Goal: Task Accomplishment & Management: Manage account settings

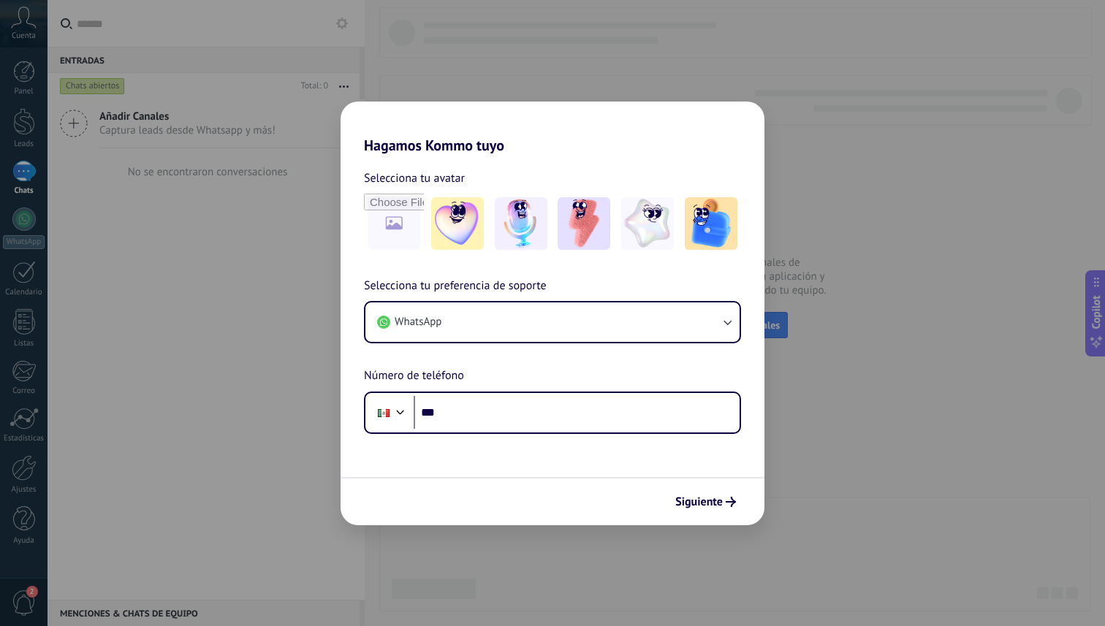
click at [598, 87] on div "Hagamos Kommo tuyo Selecciona tu avatar Selecciona tu preferencia de soporte Wh…" at bounding box center [552, 313] width 1105 height 626
click at [695, 499] on span "Siguiente" at bounding box center [698, 502] width 47 height 10
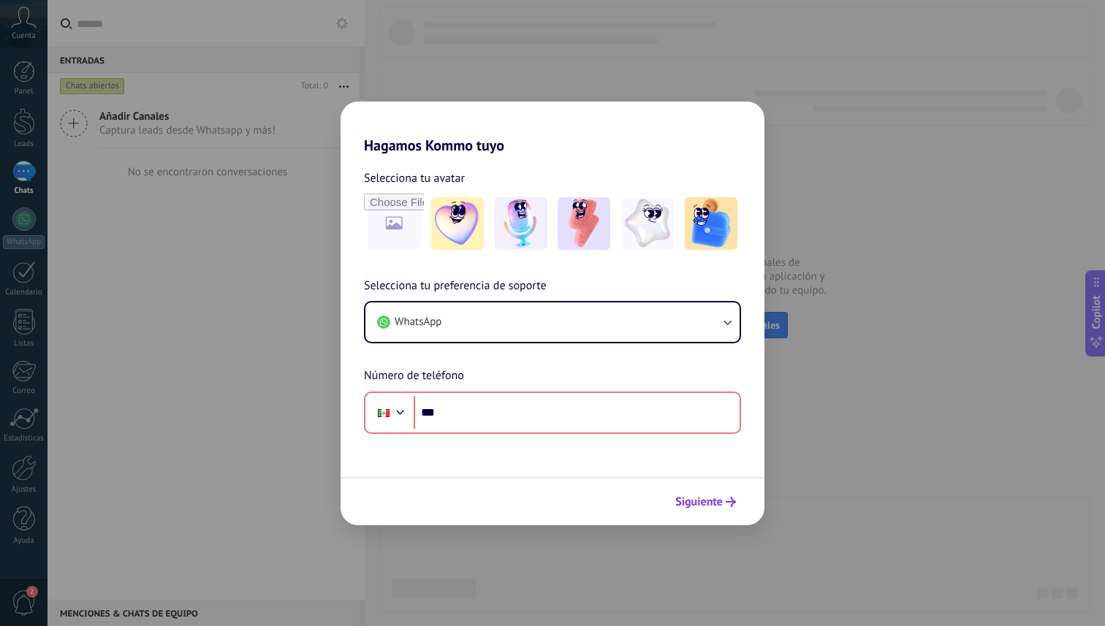
click at [697, 507] on span "Siguiente" at bounding box center [698, 502] width 47 height 10
click at [874, 253] on div "Hagamos Kommo tuyo Selecciona tu avatar Selecciona tu preferencia de soporte Wh…" at bounding box center [552, 313] width 1105 height 626
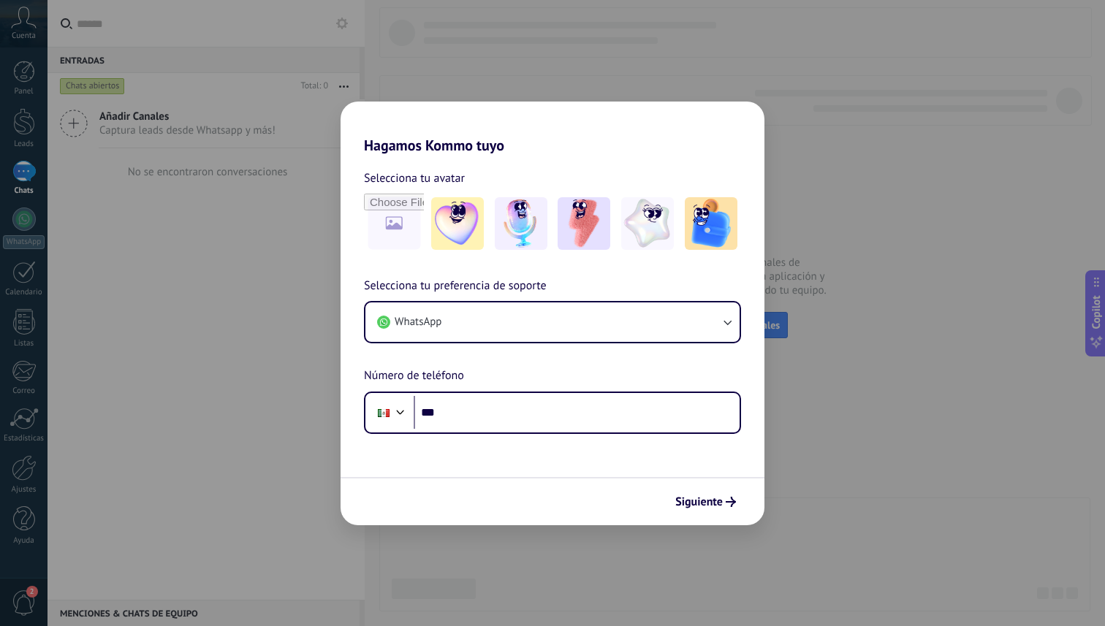
click at [283, 70] on div "Hagamos Kommo tuyo Selecciona tu avatar Selecciona tu preferencia de soporte Wh…" at bounding box center [552, 313] width 1105 height 626
click at [33, 114] on div "Hagamos Kommo tuyo Selecciona tu avatar Selecciona tu preferencia de soporte Wh…" at bounding box center [552, 313] width 1105 height 626
click at [259, 175] on div "Hagamos Kommo tuyo Selecciona tu avatar Selecciona tu preferencia de soporte Wh…" at bounding box center [552, 313] width 1105 height 626
click at [704, 503] on span "Siguiente" at bounding box center [698, 502] width 47 height 10
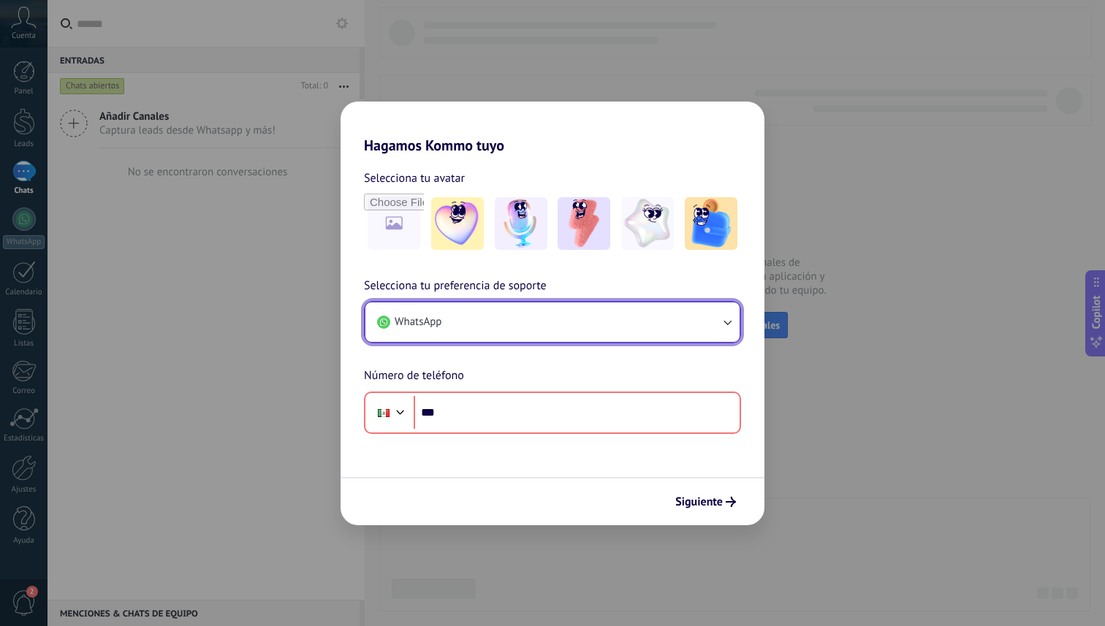
click at [727, 315] on icon "button" at bounding box center [727, 322] width 15 height 15
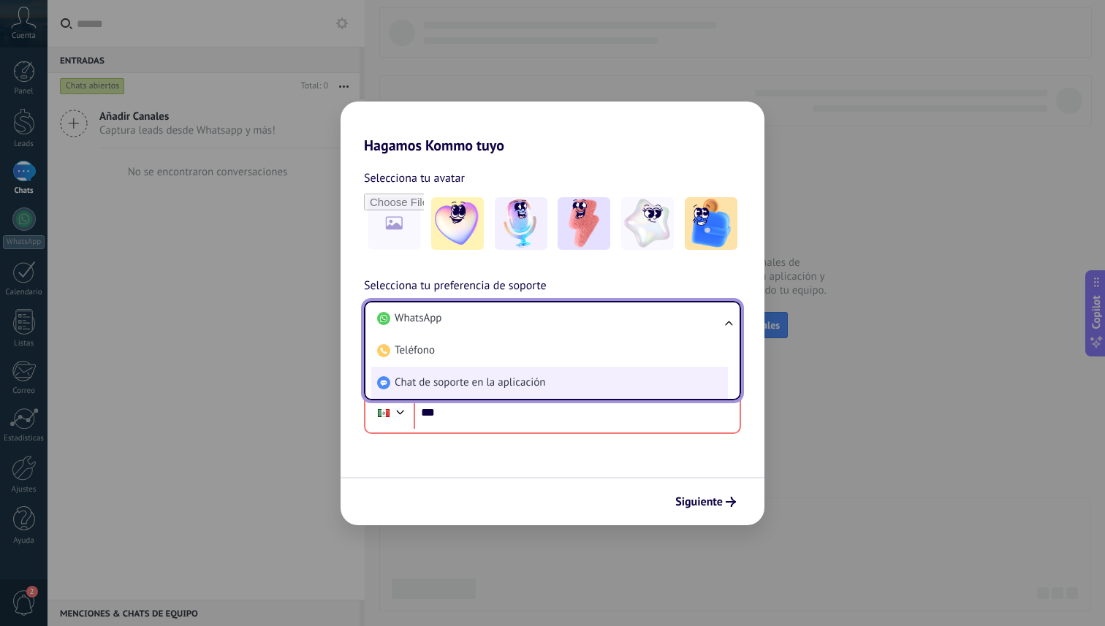
click at [435, 385] on span "Chat de soporte en la aplicación" at bounding box center [470, 383] width 150 height 15
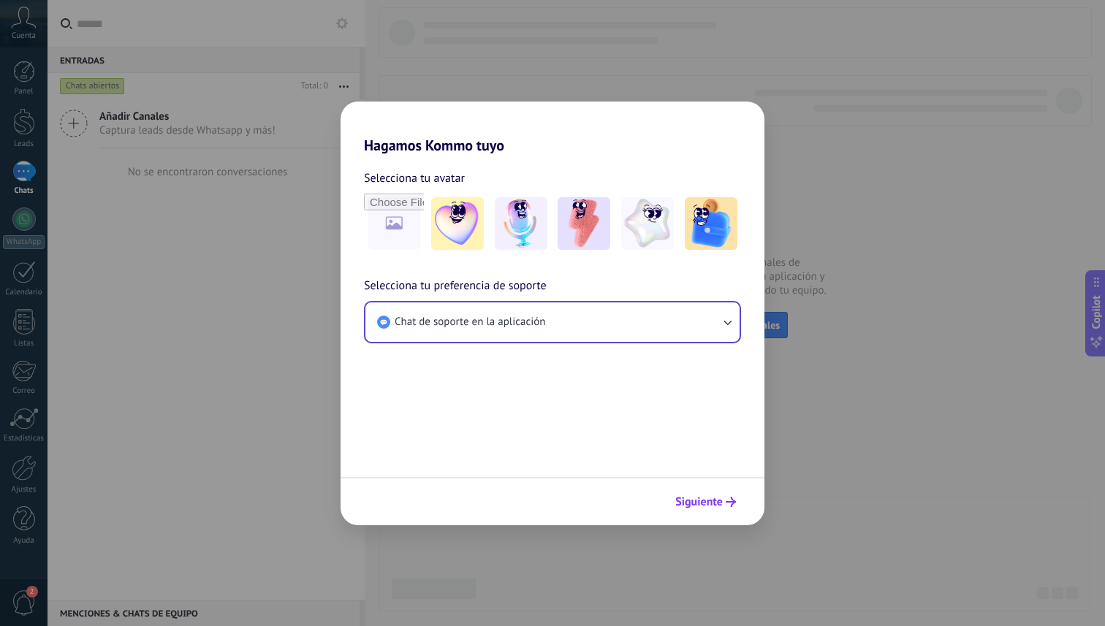
click at [709, 506] on span "Siguiente" at bounding box center [698, 502] width 47 height 10
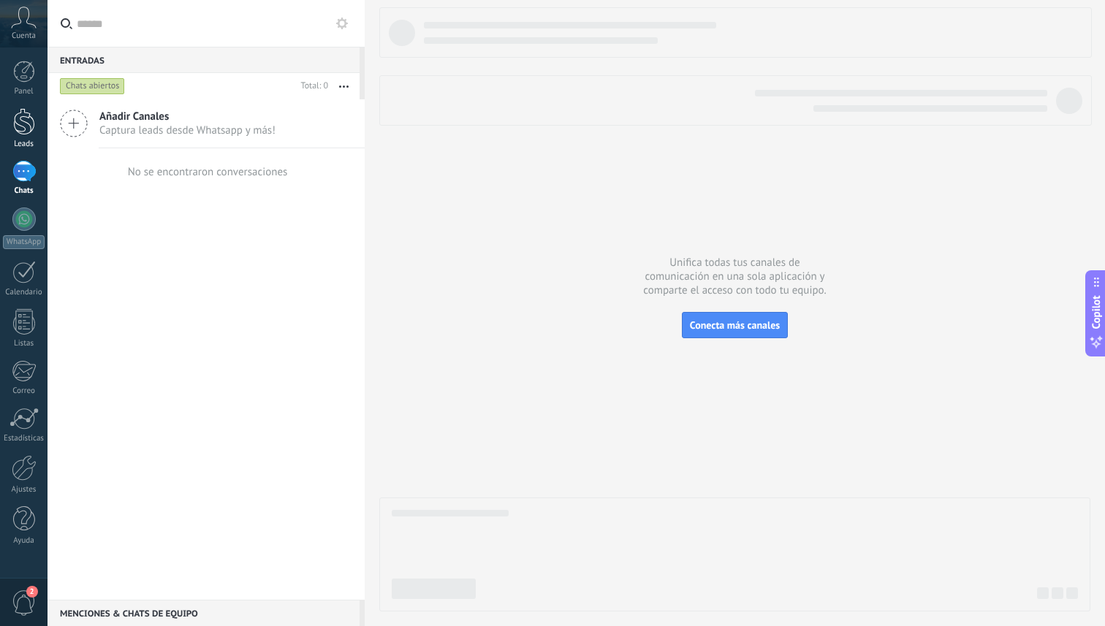
click at [17, 126] on div at bounding box center [24, 121] width 22 height 27
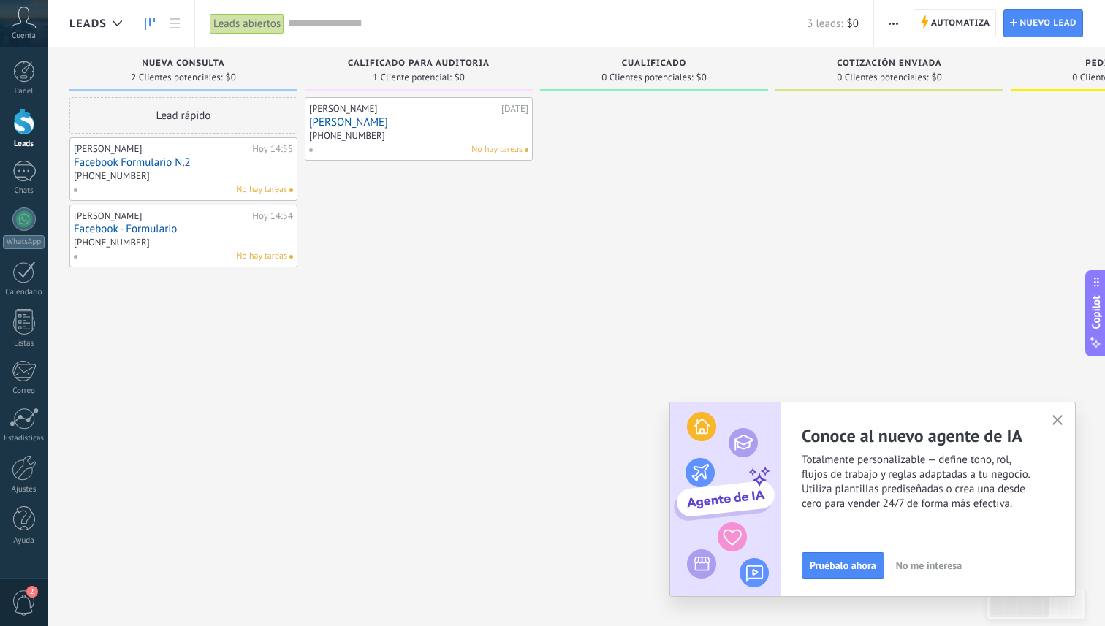
click at [421, 132] on div "998 457 9089" at bounding box center [418, 137] width 219 height 12
click at [221, 173] on div "+52 449 446 7910" at bounding box center [183, 177] width 219 height 12
click at [411, 130] on div "Gisela Margesy 12.09.2025 Gisela Margesy 998 457 9089 No hay tareas" at bounding box center [418, 129] width 219 height 55
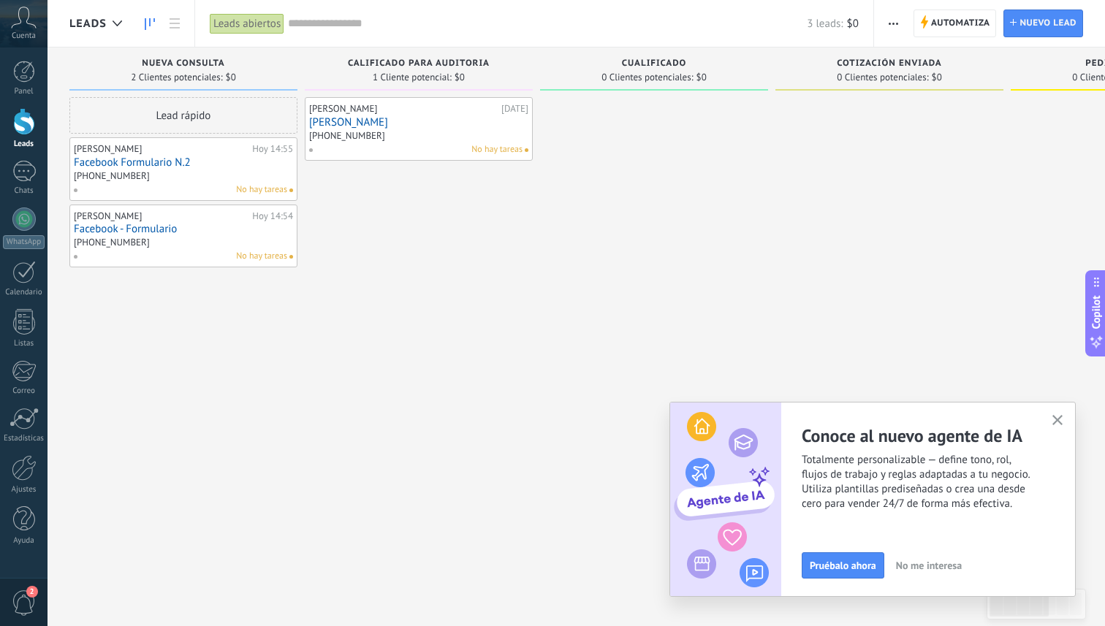
click at [411, 130] on div "Gisela Margesy 12.09.2025 Gisela Margesy 998 457 9089 No hay tareas" at bounding box center [418, 129] width 219 height 55
click at [394, 124] on link "Gisela Margesy" at bounding box center [418, 122] width 219 height 12
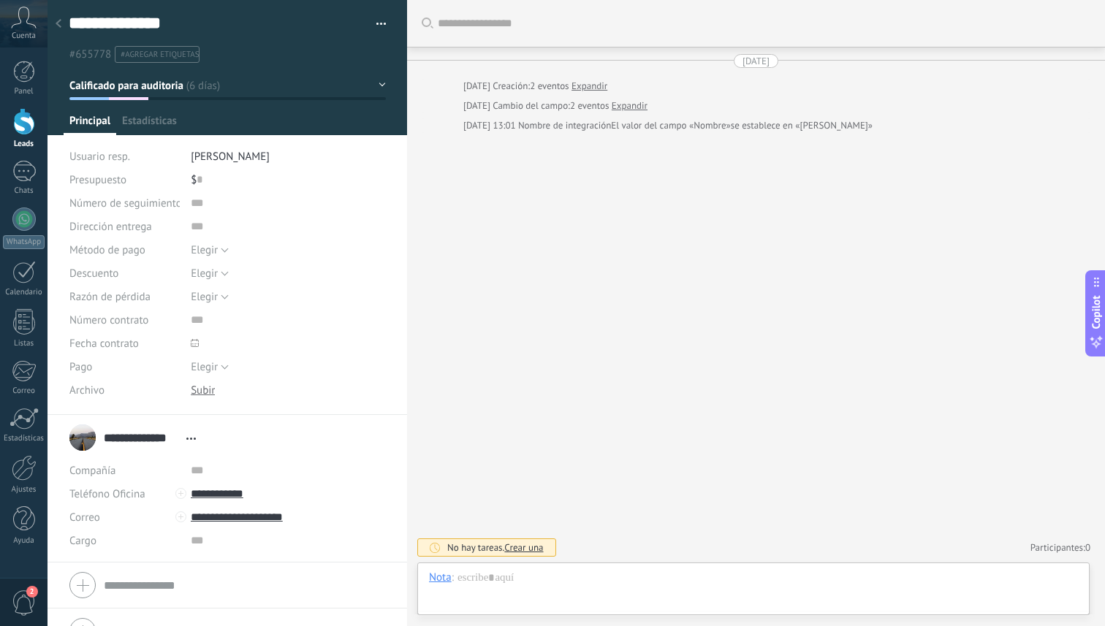
scroll to position [22, 0]
click at [61, 21] on use at bounding box center [59, 23] width 6 height 9
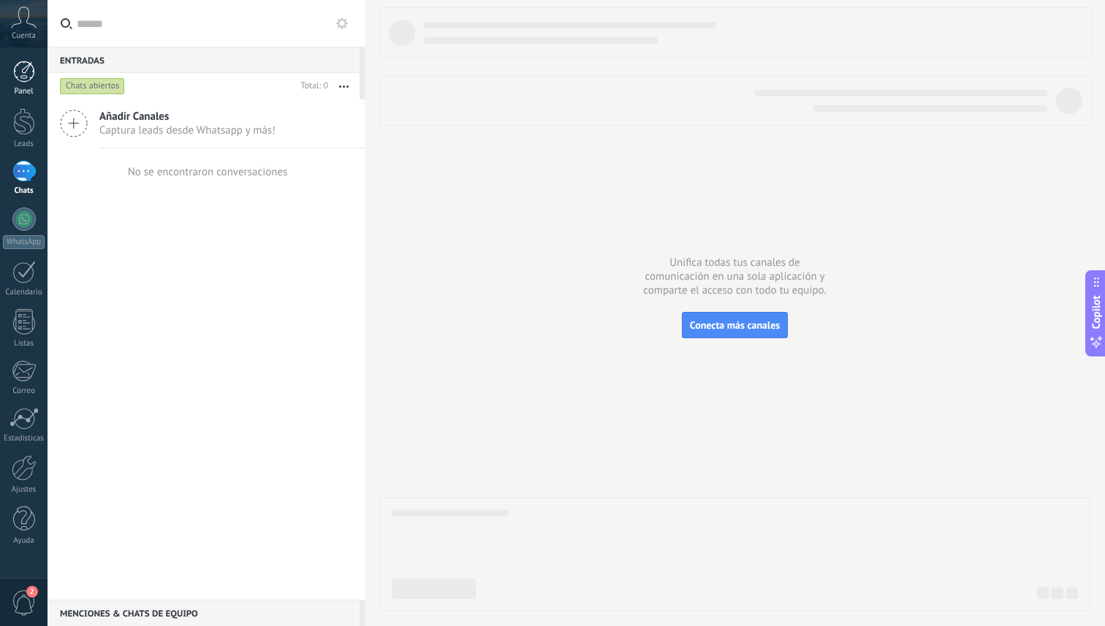
click at [22, 79] on div at bounding box center [24, 72] width 22 height 22
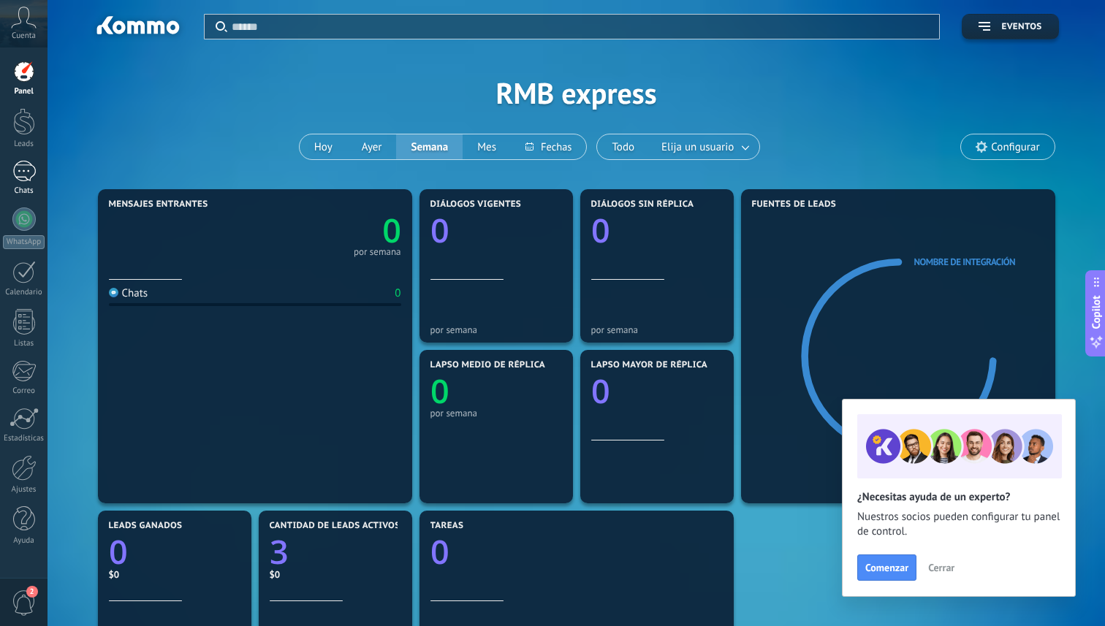
click at [30, 177] on div at bounding box center [23, 171] width 23 height 21
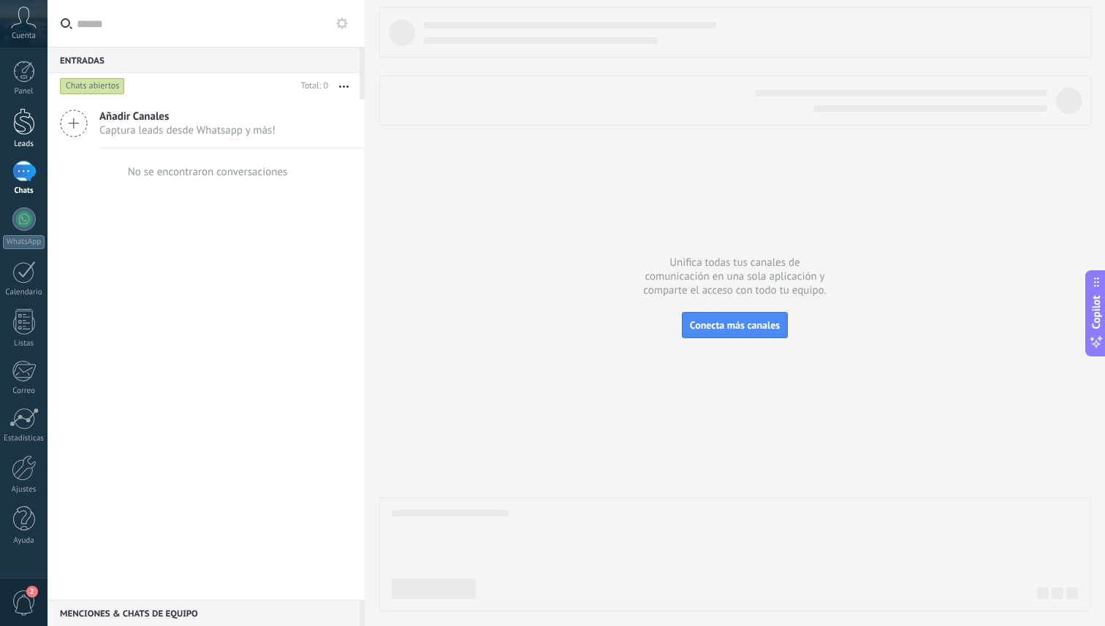
click at [34, 131] on link "Leads" at bounding box center [23, 128] width 47 height 41
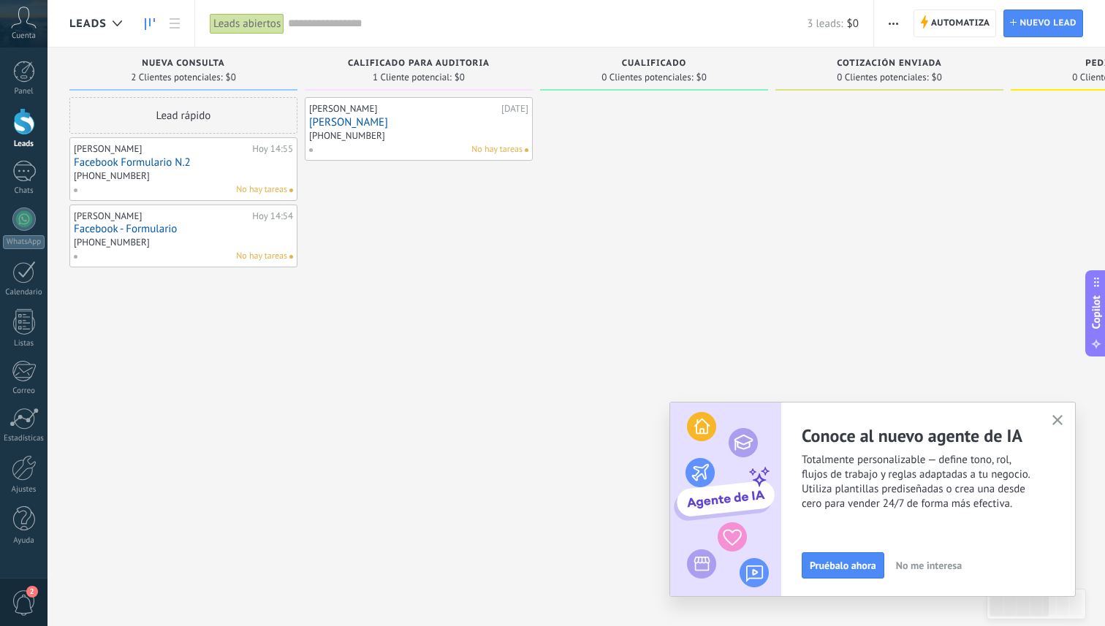
click at [150, 165] on link "Facebook Formulario N.2" at bounding box center [183, 162] width 219 height 12
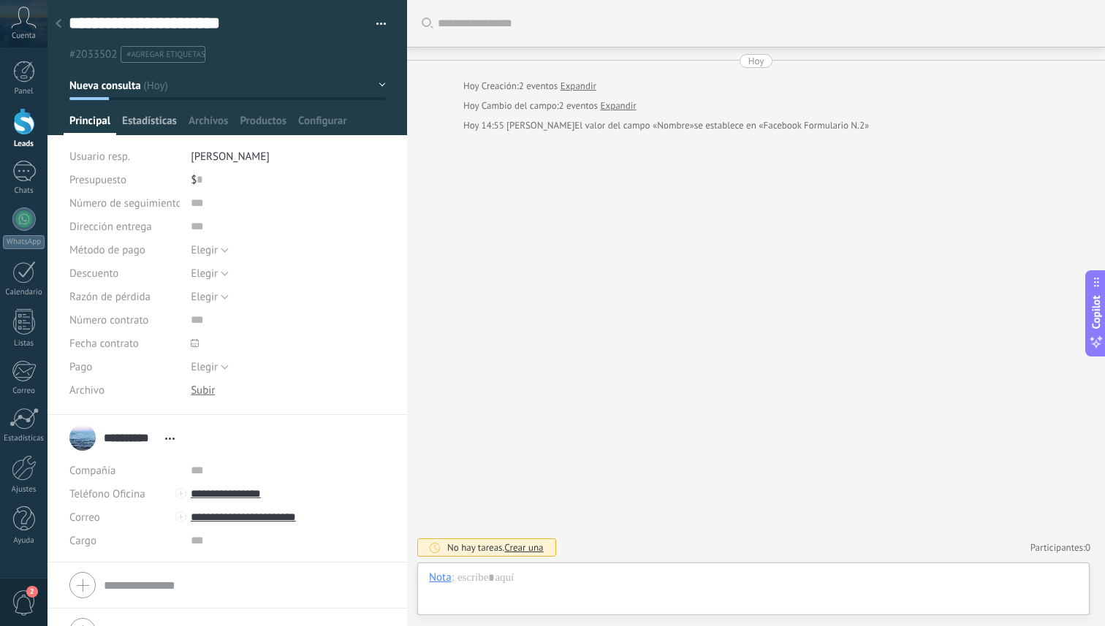
click at [150, 124] on span "Estadísticas" at bounding box center [149, 124] width 55 height 21
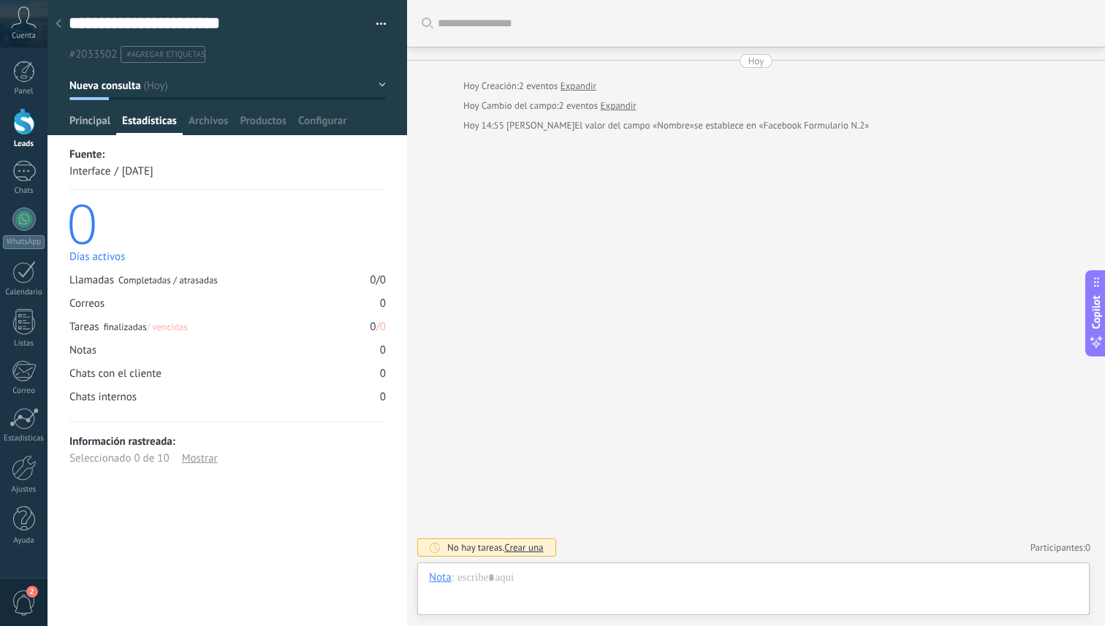
click at [83, 119] on span "Principal" at bounding box center [89, 124] width 41 height 21
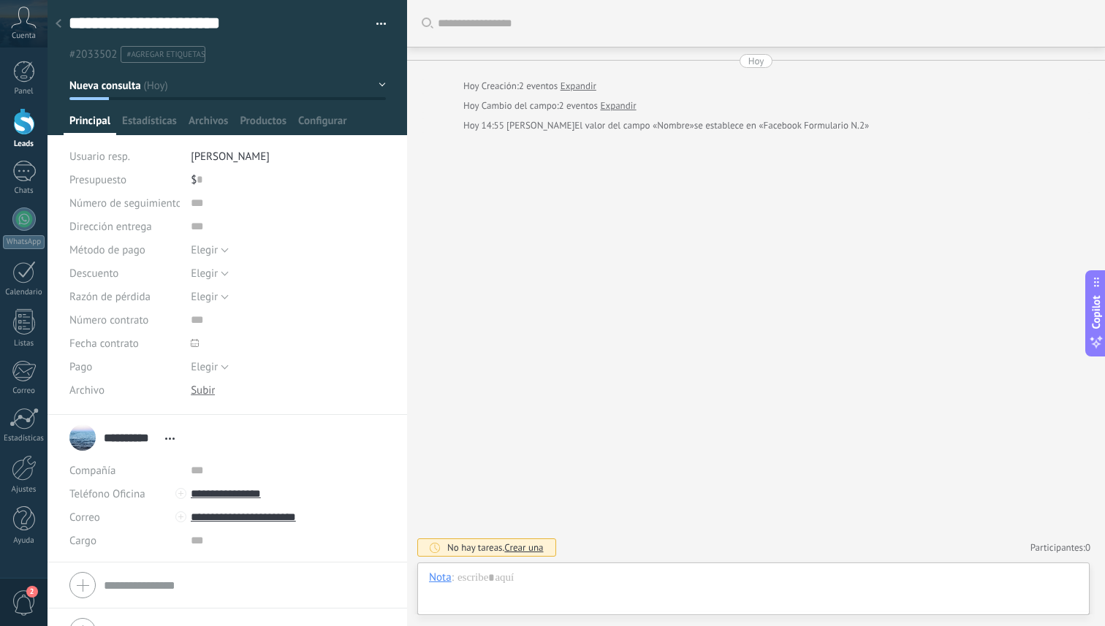
click at [20, 130] on div at bounding box center [24, 121] width 22 height 27
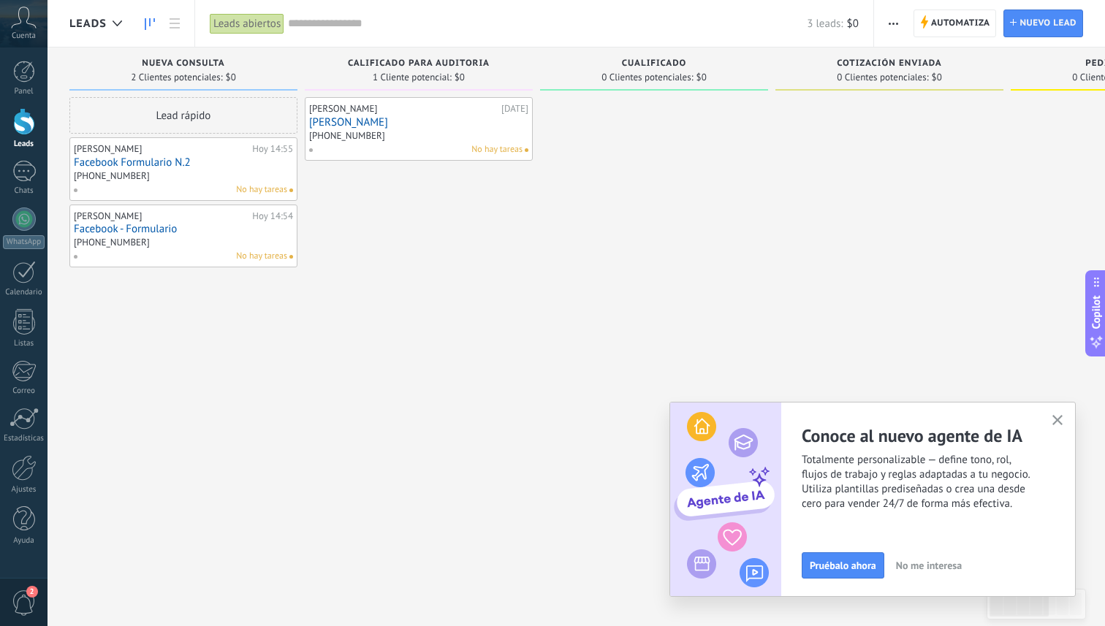
click at [156, 164] on link "Facebook Formulario N.2" at bounding box center [183, 162] width 219 height 12
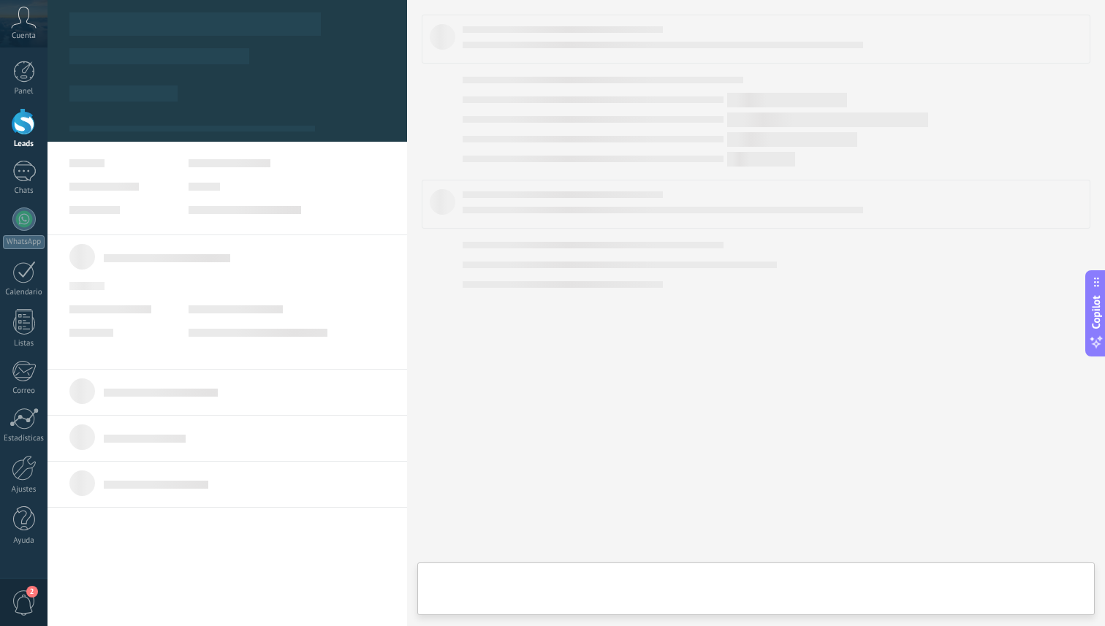
scroll to position [22, 0]
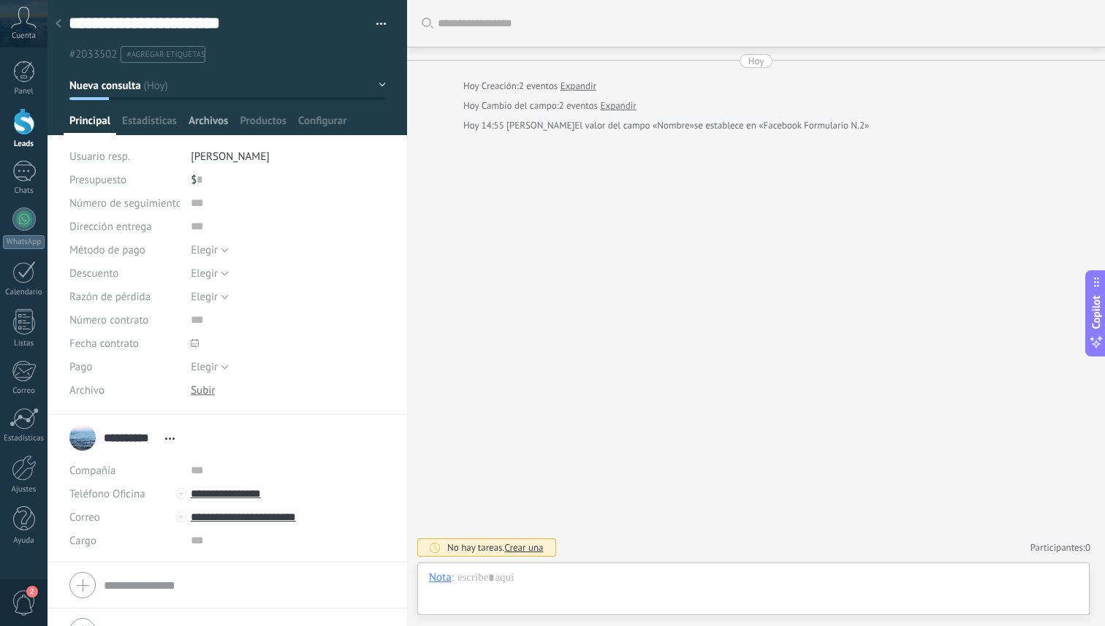
click at [217, 120] on span "Archivos" at bounding box center [207, 124] width 39 height 21
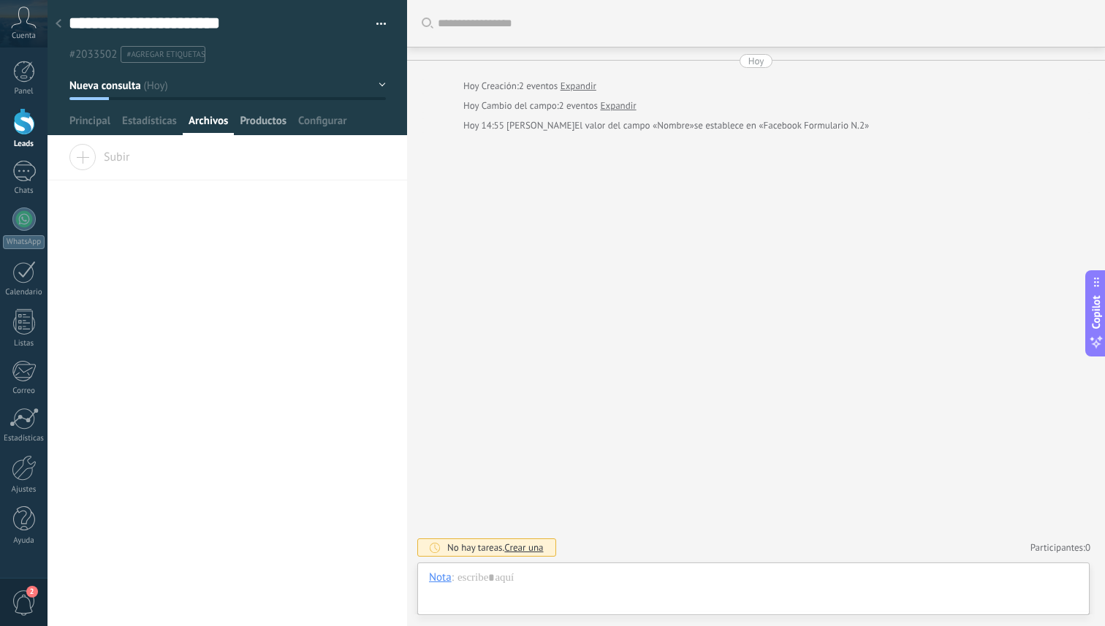
click at [259, 123] on span "Productos" at bounding box center [263, 124] width 47 height 21
click at [329, 124] on span "Configurar" at bounding box center [322, 124] width 48 height 21
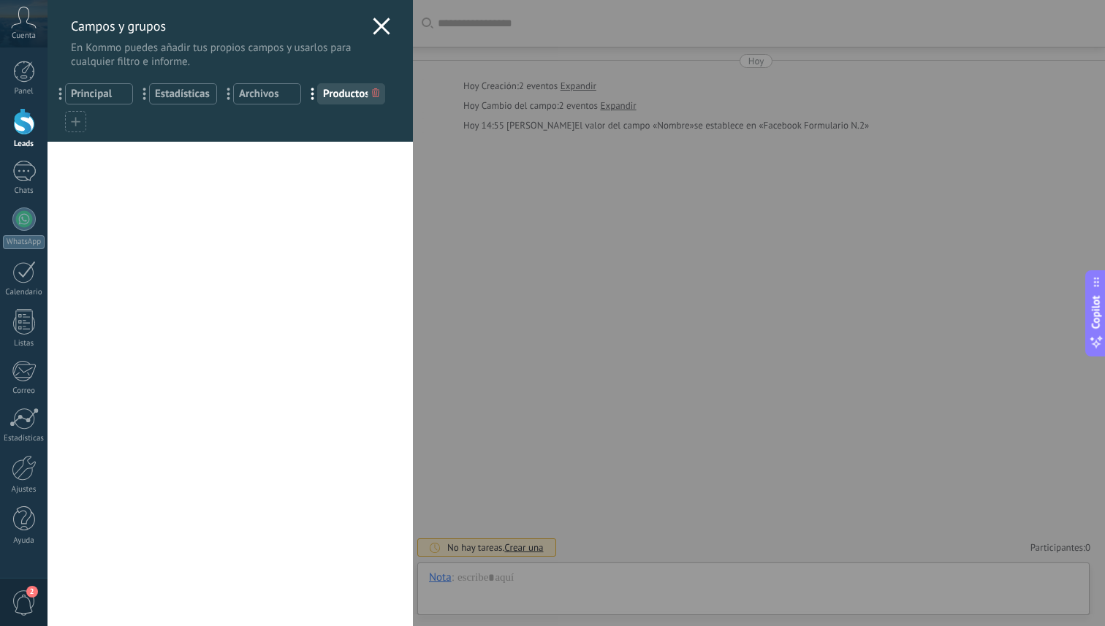
click at [383, 26] on icon at bounding box center [382, 27] width 18 height 18
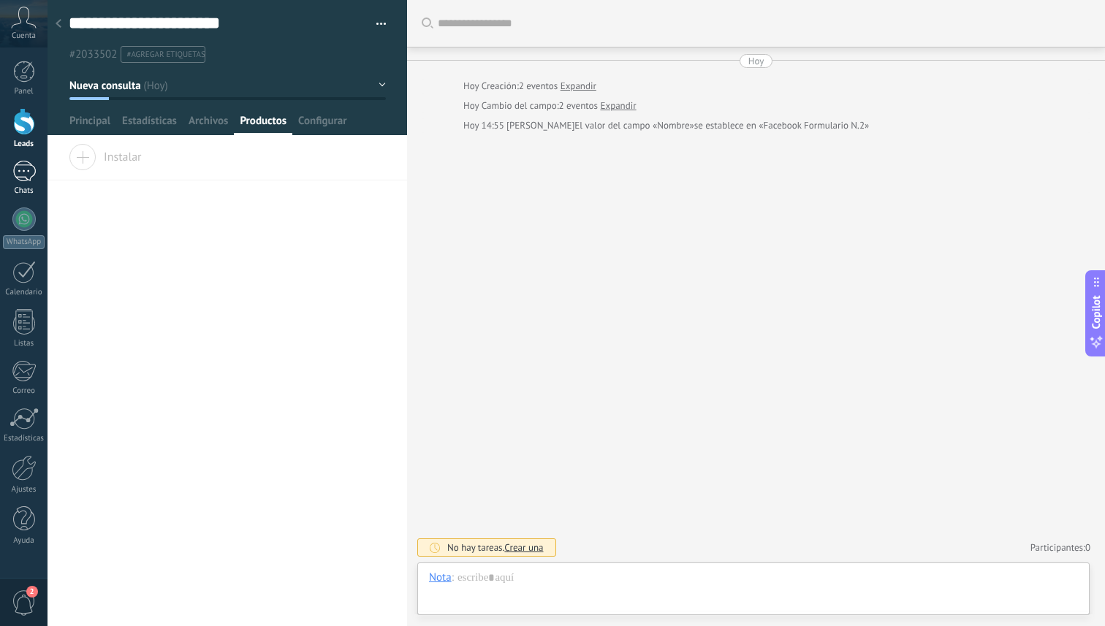
click at [23, 172] on div at bounding box center [23, 171] width 23 height 21
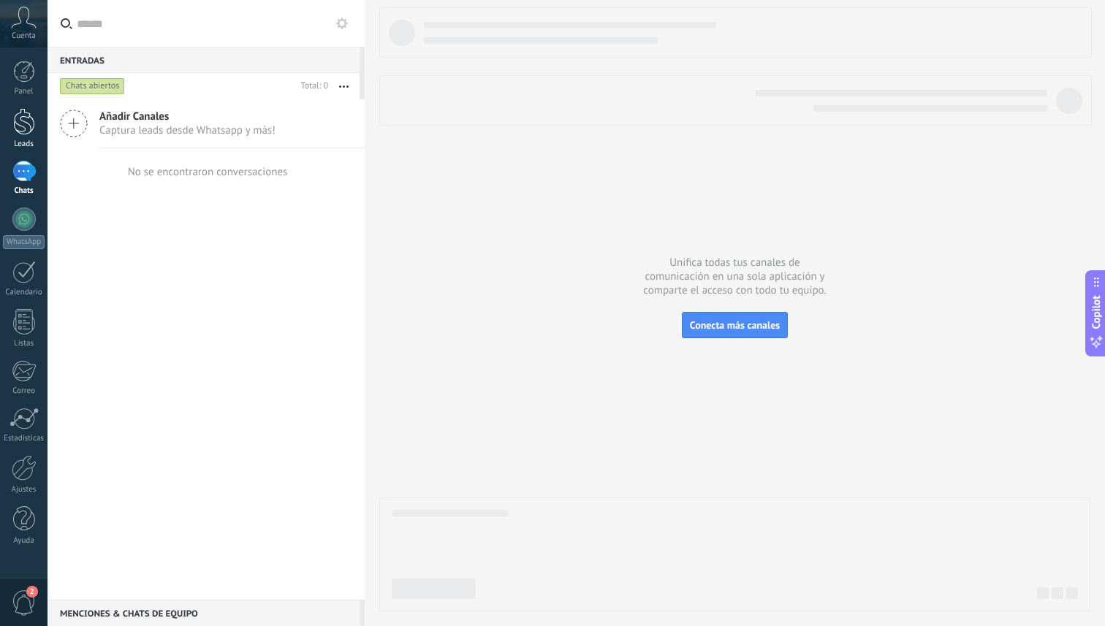
click at [21, 129] on div at bounding box center [24, 121] width 22 height 27
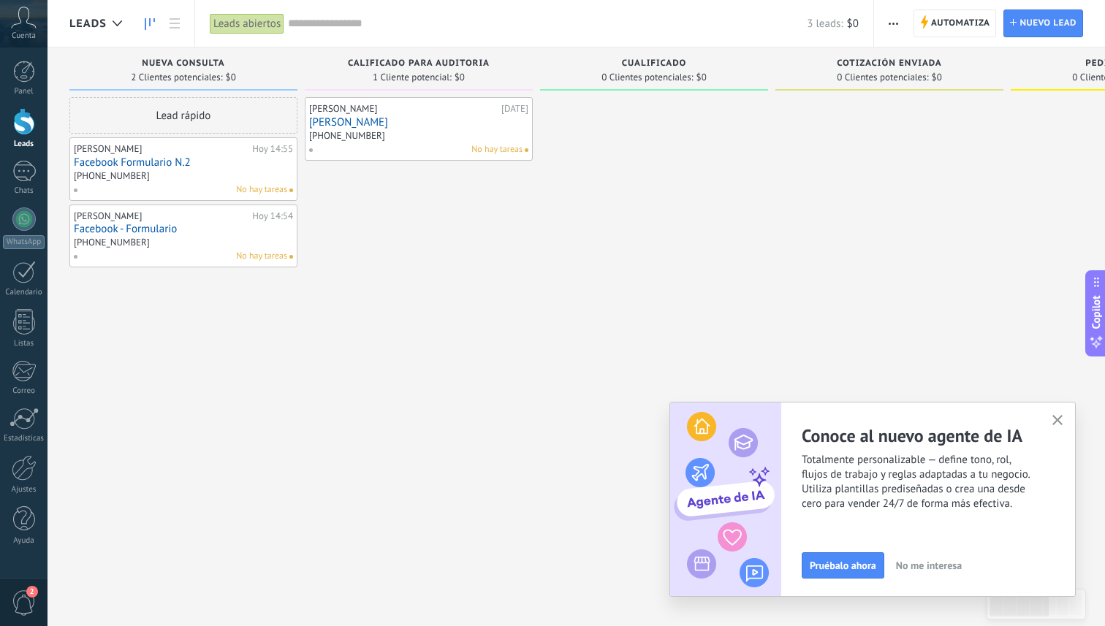
click at [438, 137] on div "998 457 9089" at bounding box center [418, 137] width 219 height 12
click at [356, 121] on link "Gisela Margesy" at bounding box center [418, 122] width 219 height 12
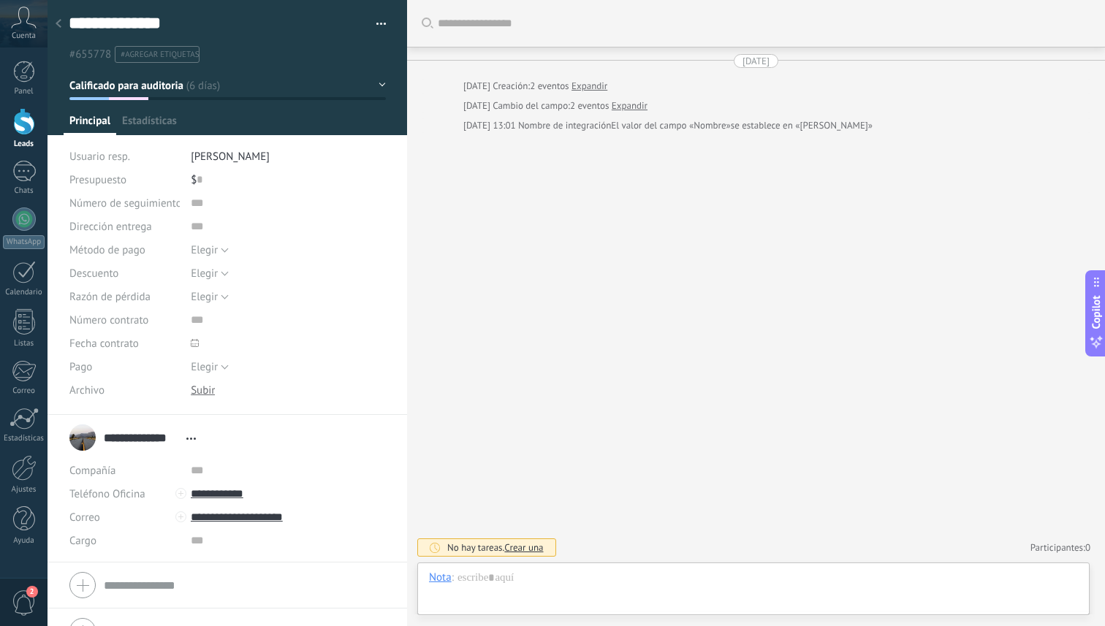
scroll to position [22, 0]
click at [191, 442] on span "Abrir detalle Copie el nombre Desatar Contacto principal" at bounding box center [191, 438] width 24 height 11
click at [344, 425] on div "**********" at bounding box center [227, 437] width 316 height 37
click at [218, 519] on input "**********" at bounding box center [288, 517] width 194 height 23
click at [223, 567] on div "Copiar" at bounding box center [225, 567] width 69 height 25
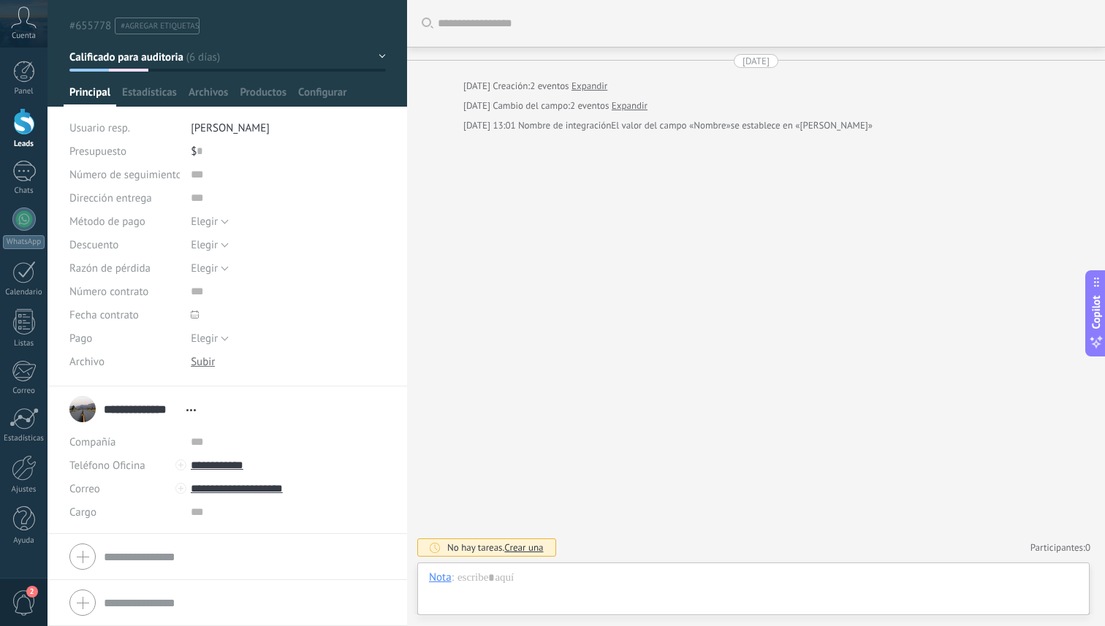
scroll to position [0, 0]
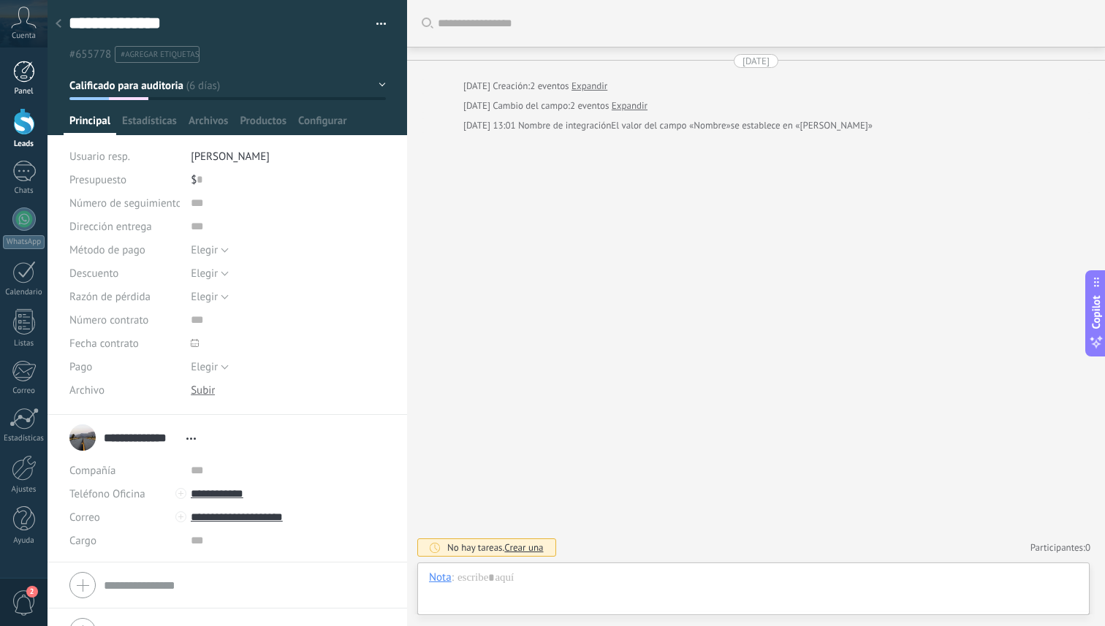
click at [15, 89] on div "Panel" at bounding box center [24, 91] width 42 height 9
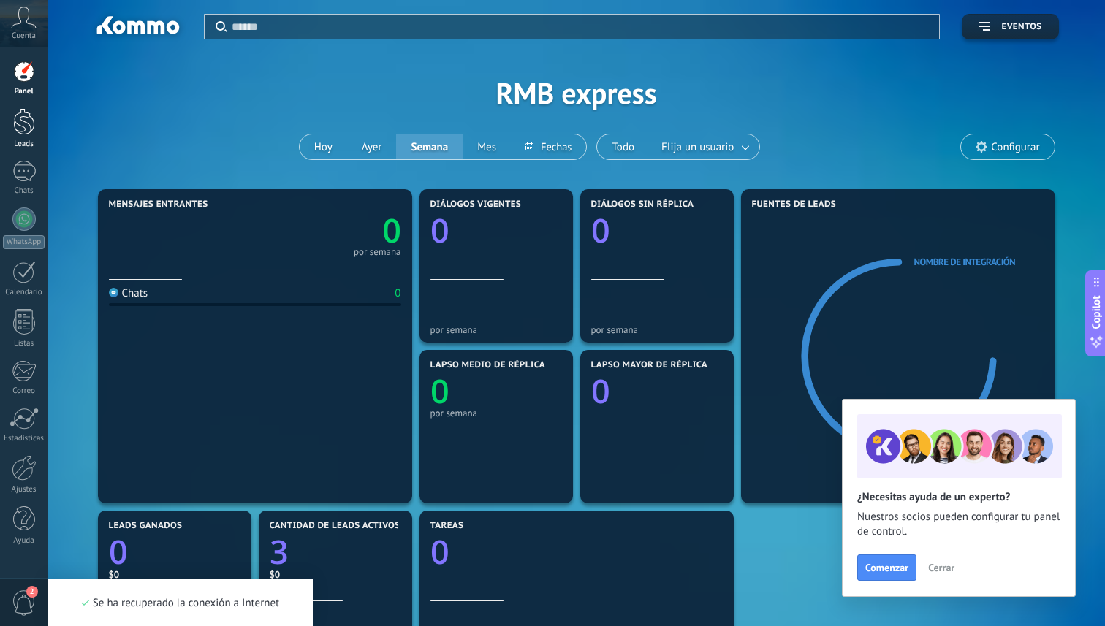
click at [15, 126] on div at bounding box center [24, 121] width 22 height 27
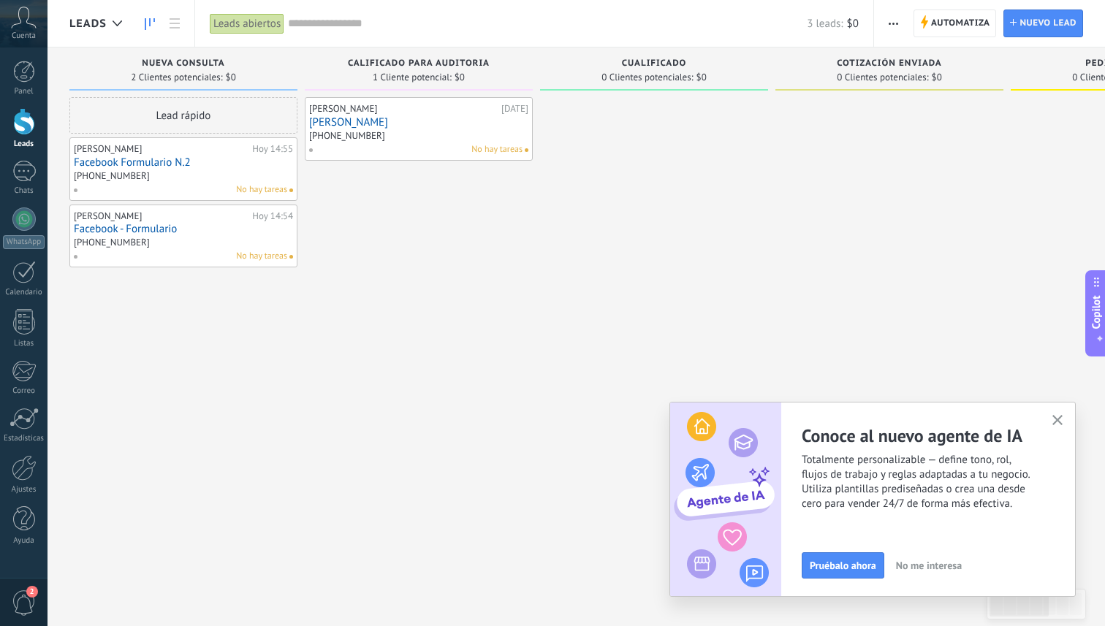
click at [144, 158] on link "Facebook Formulario N.2" at bounding box center [183, 162] width 219 height 12
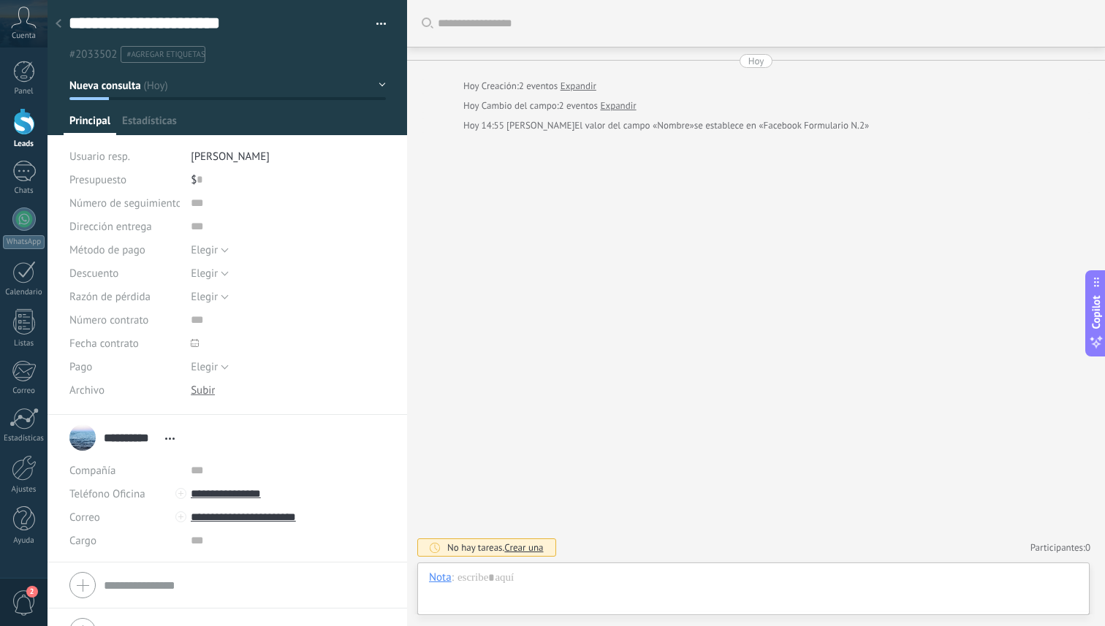
scroll to position [22, 0]
click at [22, 129] on div at bounding box center [24, 121] width 22 height 27
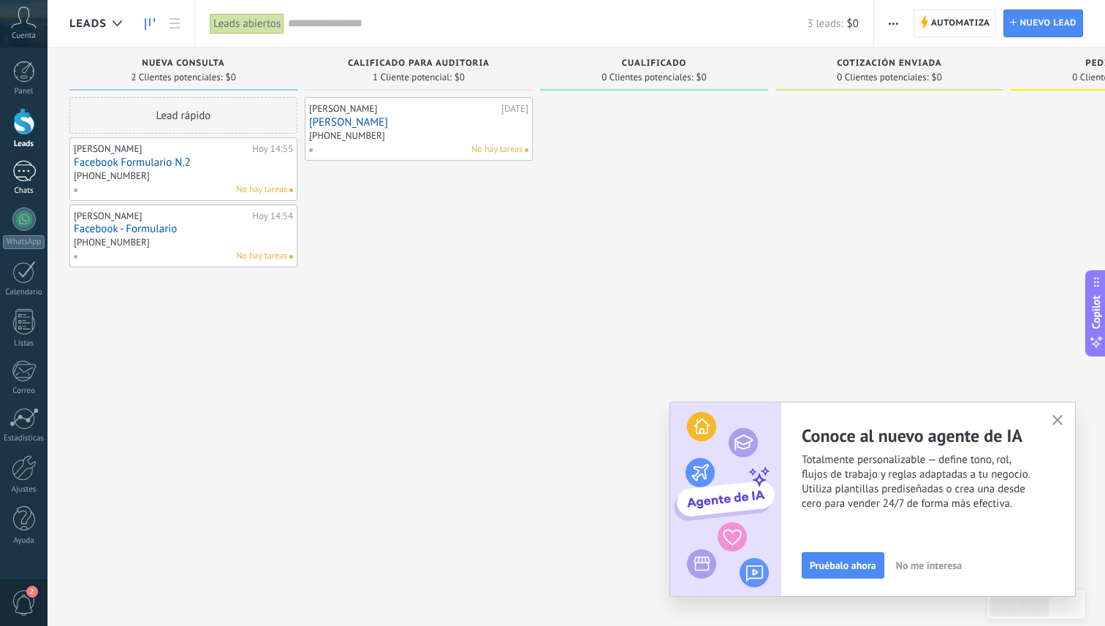
click at [25, 179] on div at bounding box center [23, 171] width 23 height 21
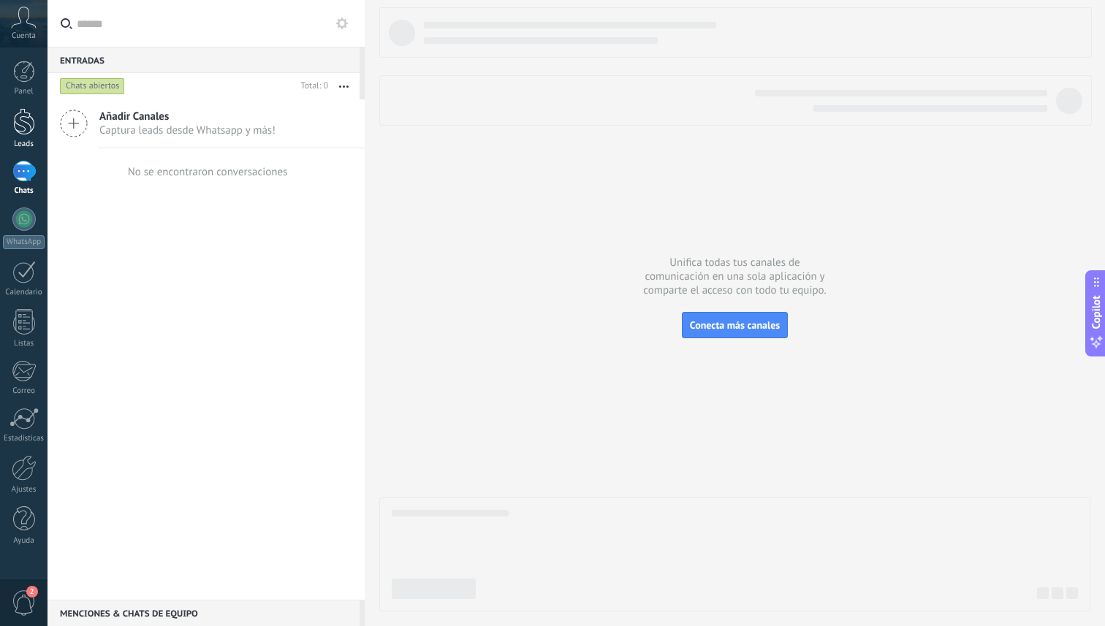
click at [31, 126] on div at bounding box center [24, 121] width 22 height 27
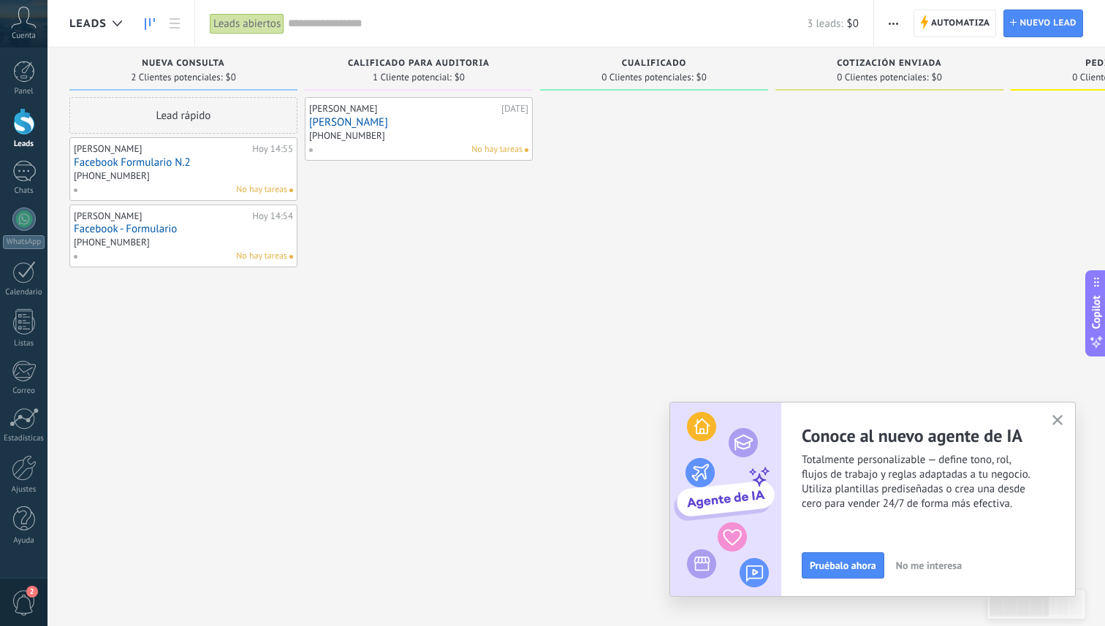
click at [183, 178] on div "+52 449 446 7910" at bounding box center [183, 177] width 219 height 12
click at [138, 229] on link "Facebook - Formulario" at bounding box center [183, 229] width 219 height 12
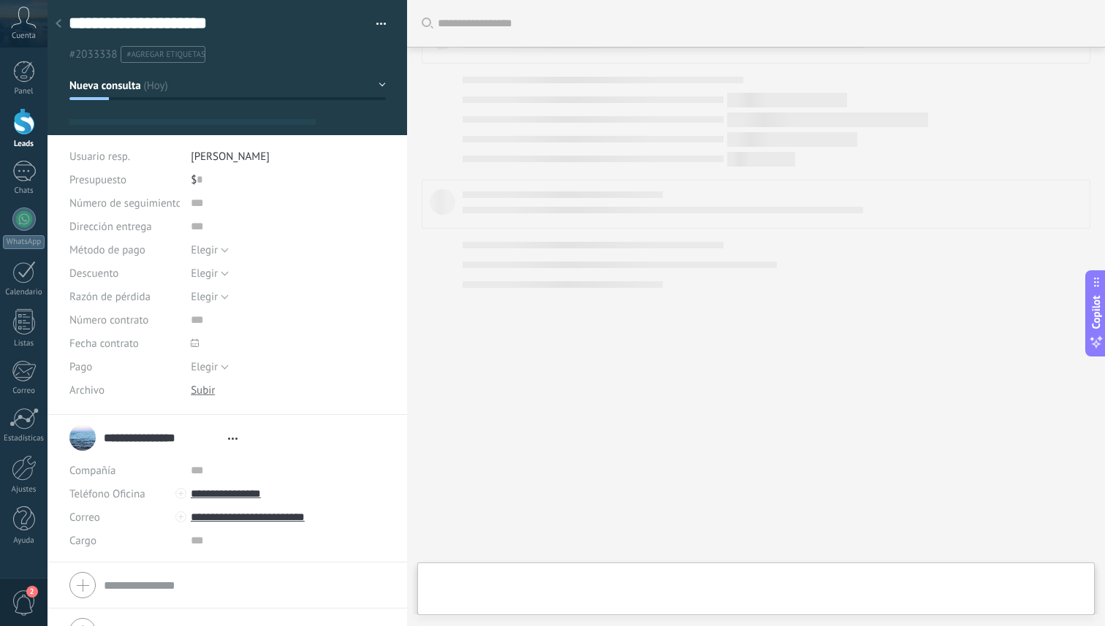
type textarea "**********"
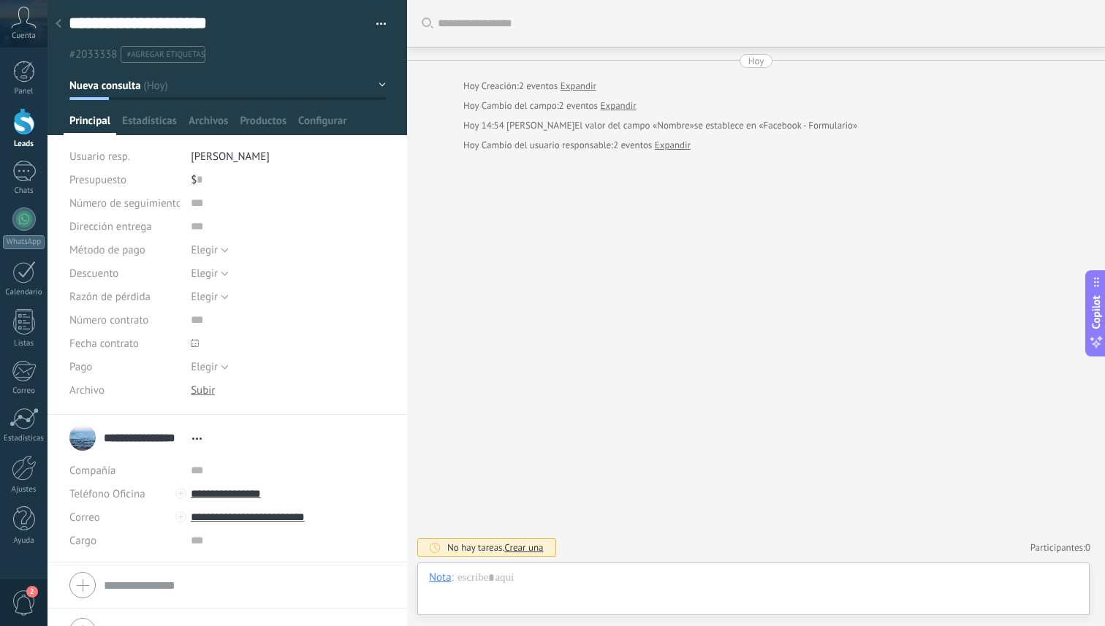
scroll to position [28, 0]
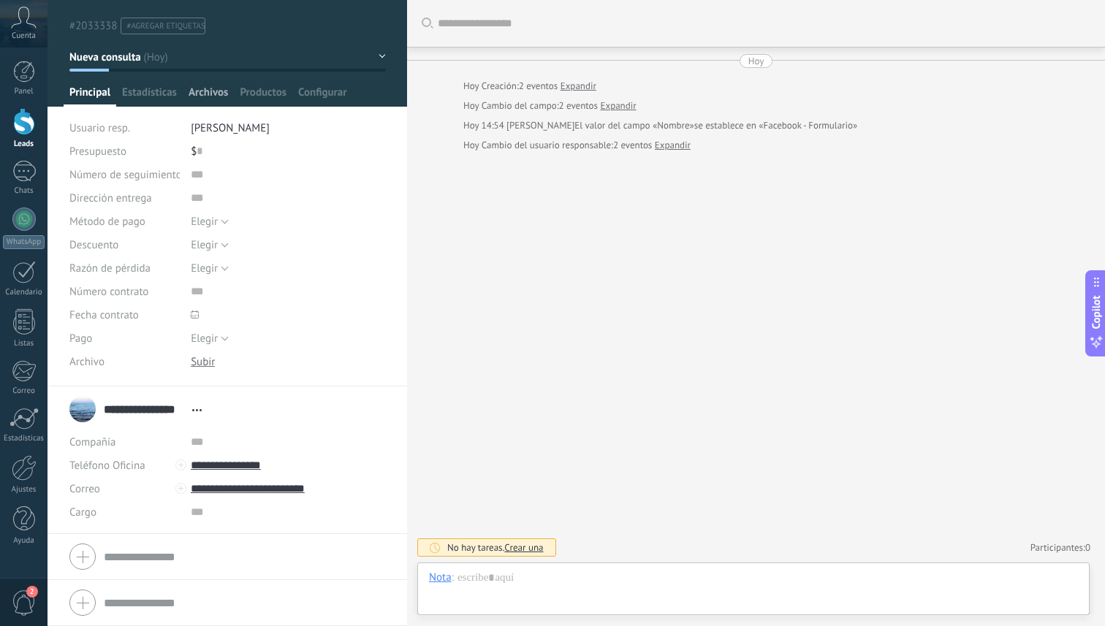
click at [215, 96] on span "Archivos" at bounding box center [207, 95] width 39 height 21
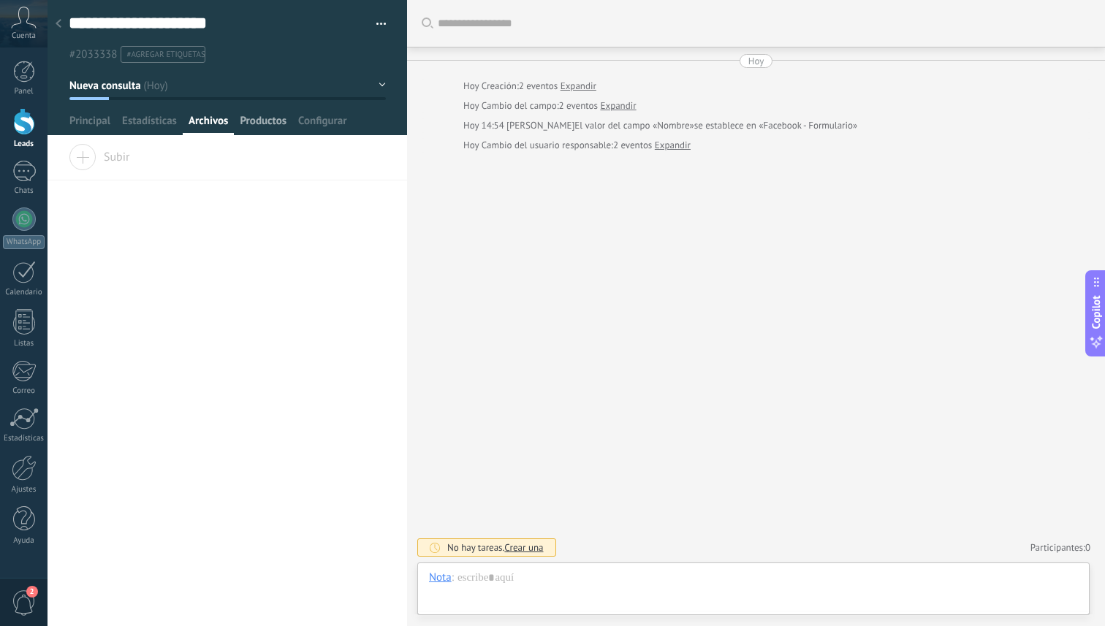
click at [275, 125] on span "Productos" at bounding box center [263, 124] width 47 height 21
click at [325, 129] on span "Configurar" at bounding box center [322, 124] width 48 height 21
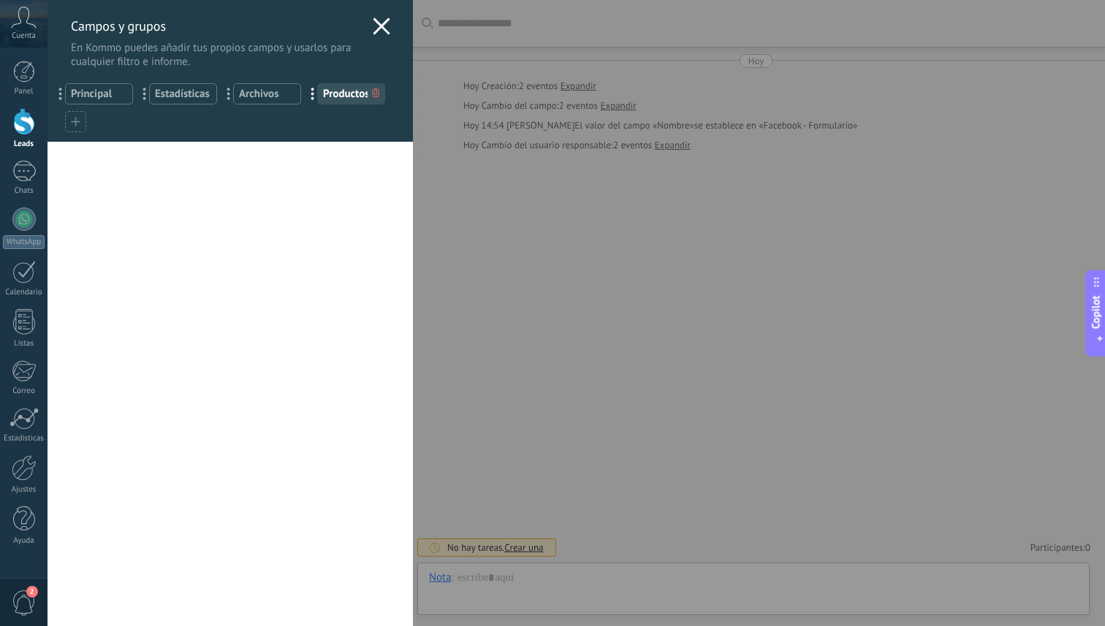
click at [378, 28] on use at bounding box center [381, 26] width 17 height 17
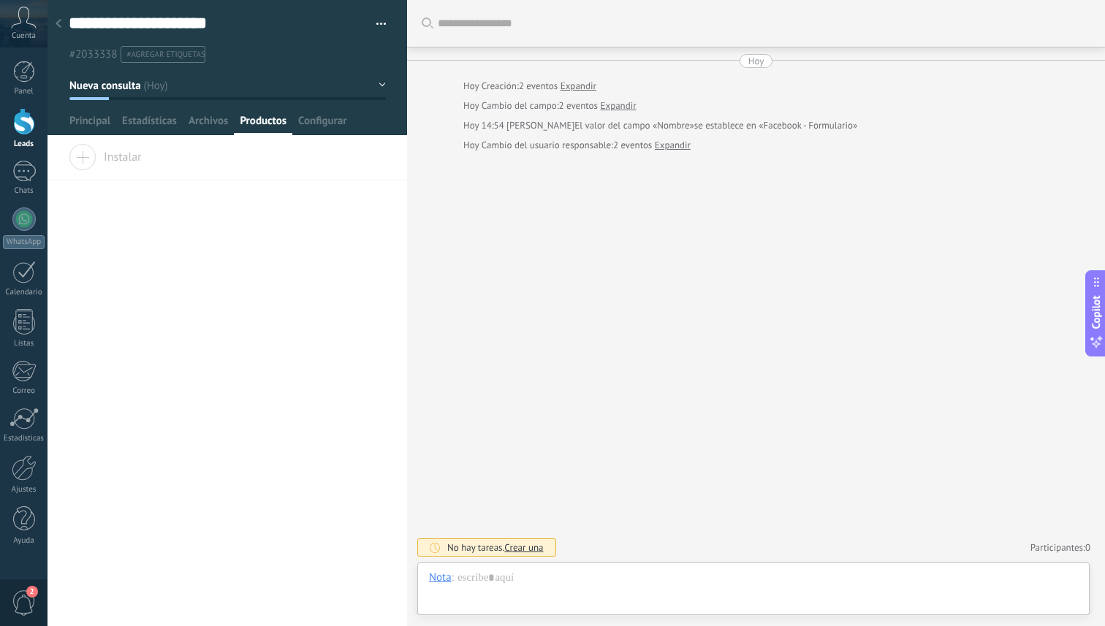
click at [26, 130] on div at bounding box center [24, 121] width 22 height 27
